Goal: Task Accomplishment & Management: Manage account settings

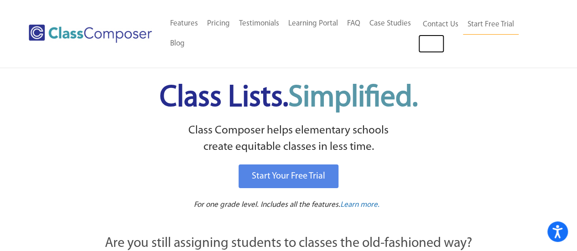
click at [434, 41] on link "Log In" at bounding box center [432, 44] width 26 height 18
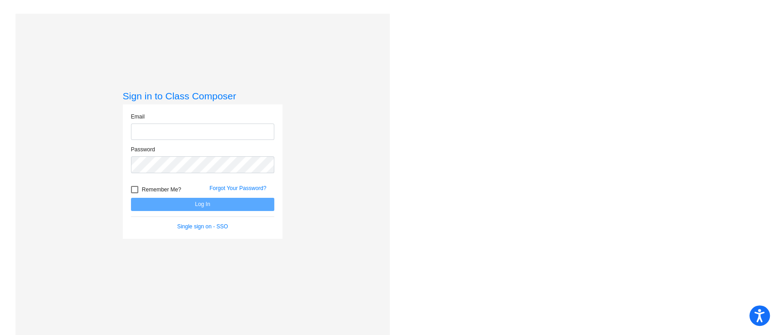
type input "[PERSON_NAME][EMAIL_ADDRESS][PERSON_NAME][PERSON_NAME][DOMAIN_NAME]"
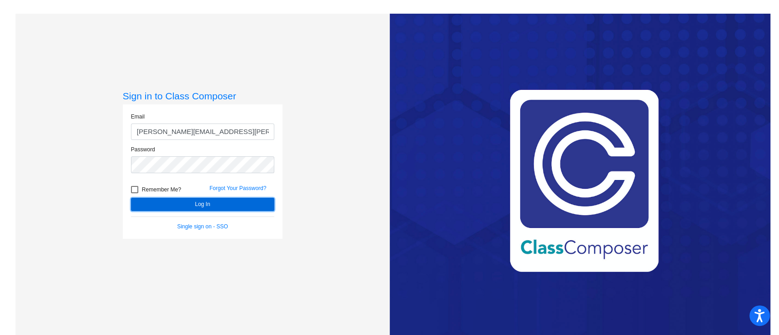
click at [194, 203] on button "Log In" at bounding box center [202, 204] width 143 height 13
click at [131, 198] on button "Log In" at bounding box center [202, 204] width 143 height 13
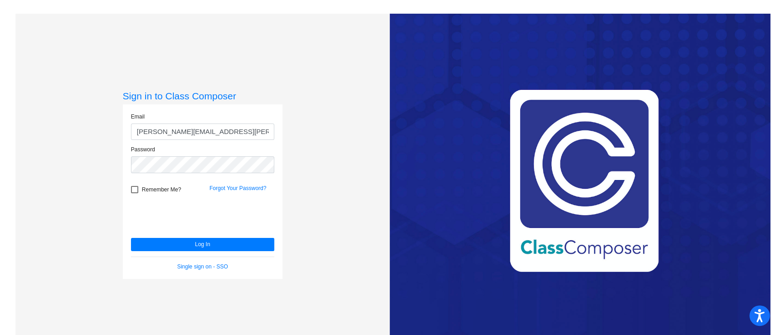
click at [246, 188] on link "Forgot Your Password?" at bounding box center [237, 188] width 57 height 6
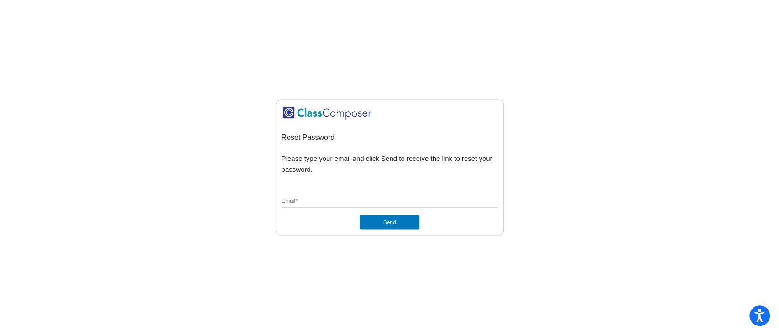
click at [380, 192] on div "Email *" at bounding box center [390, 199] width 216 height 17
click at [373, 195] on div "Email *" at bounding box center [390, 199] width 216 height 17
click at [371, 203] on input "Email *" at bounding box center [390, 202] width 216 height 8
type input "rebecca.schnier@monroe.k12.nj.us"
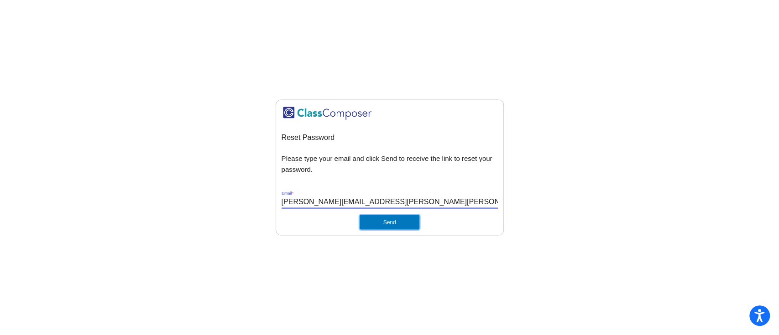
click at [385, 225] on button "Send" at bounding box center [389, 222] width 59 height 15
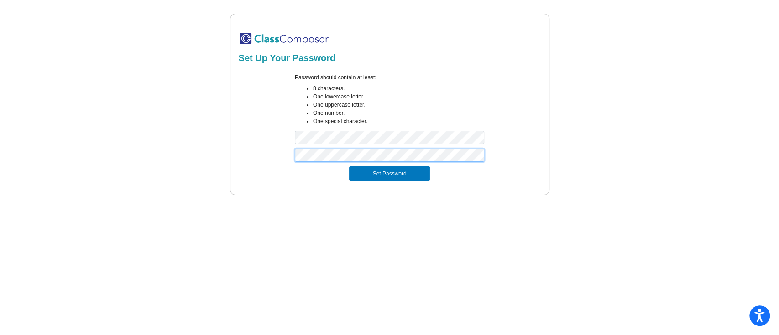
click at [349, 167] on button "Set Password" at bounding box center [389, 174] width 80 height 15
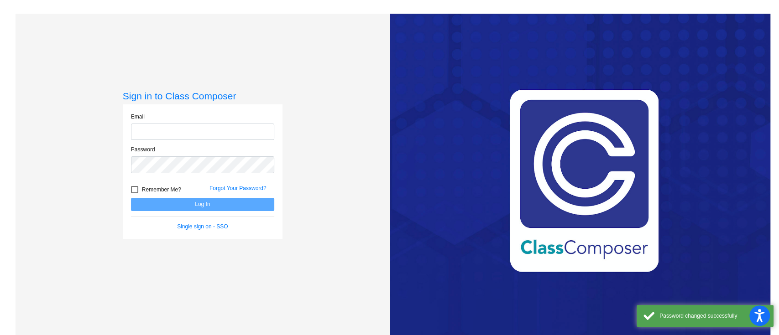
type input "[PERSON_NAME][EMAIL_ADDRESS][PERSON_NAME][PERSON_NAME][DOMAIN_NAME]"
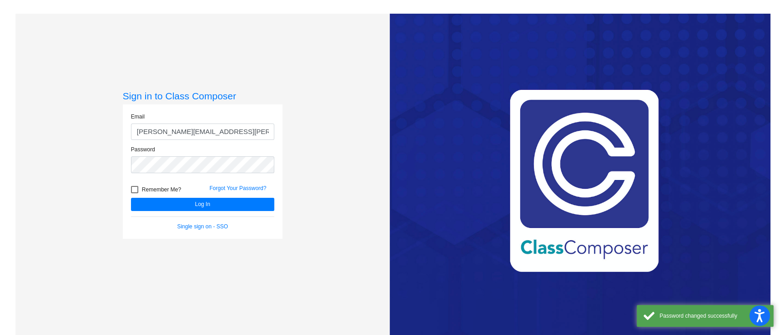
click at [199, 136] on input "[PERSON_NAME][EMAIL_ADDRESS][PERSON_NAME][PERSON_NAME][DOMAIN_NAME]" at bounding box center [202, 132] width 143 height 17
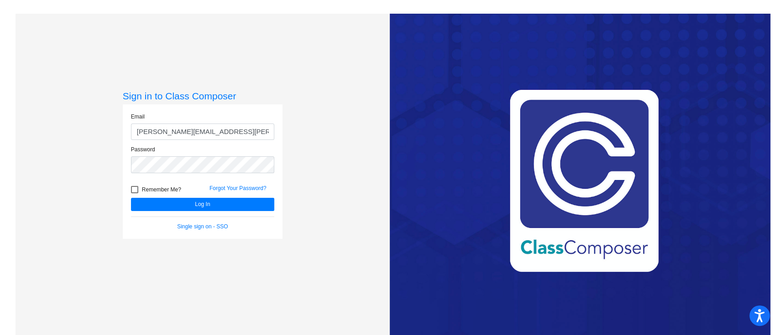
click at [135, 189] on div at bounding box center [134, 189] width 7 height 7
click at [135, 194] on input "Remember Me?" at bounding box center [134, 194] width 0 height 0
checkbox input "true"
click at [148, 199] on button "Log In" at bounding box center [202, 204] width 143 height 13
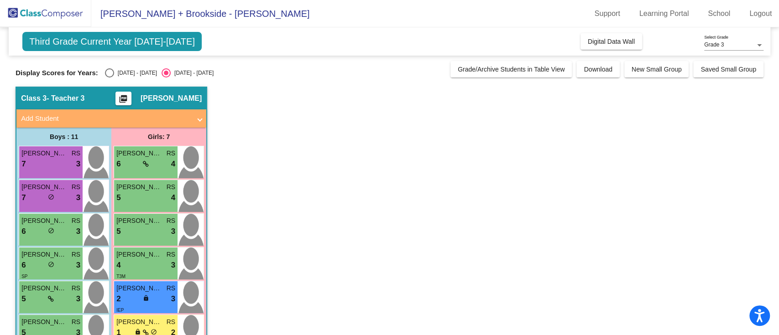
click at [133, 38] on span "Third Grade Current Year [DATE]-[DATE]" at bounding box center [111, 41] width 179 height 19
click at [621, 42] on span "Digital Data Wall" at bounding box center [611, 41] width 47 height 7
